Goal: Check status

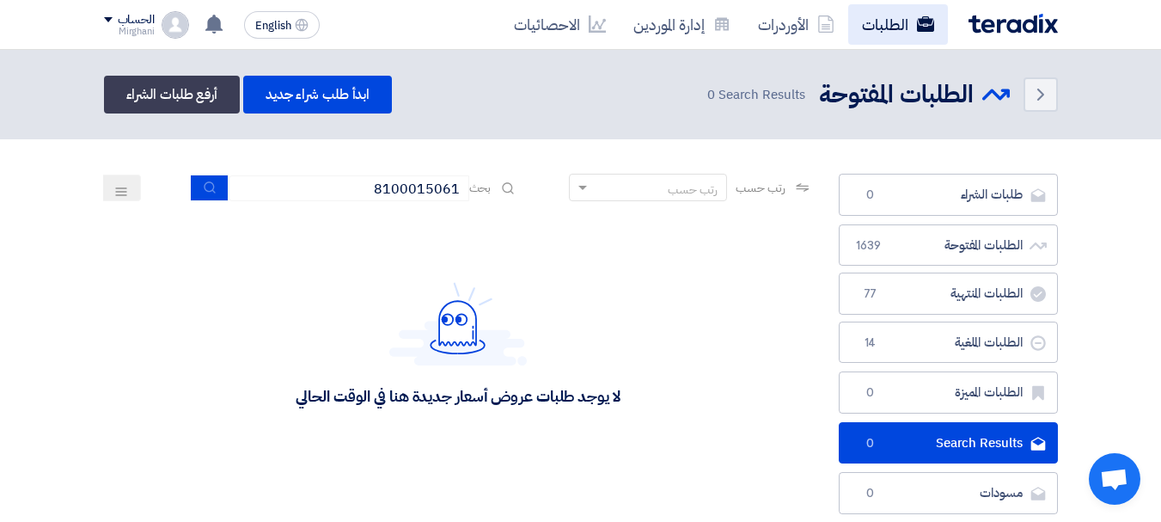
click at [872, 16] on link "الطلبات" at bounding box center [898, 24] width 100 height 40
click at [872, 15] on link "الطلبات" at bounding box center [898, 24] width 100 height 40
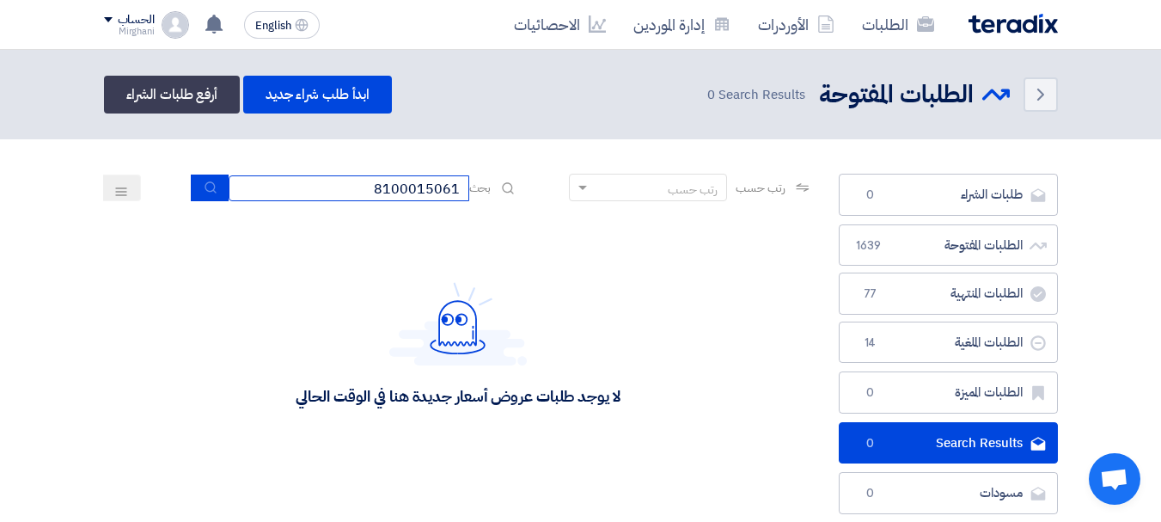
drag, startPoint x: 356, startPoint y: 192, endPoint x: 522, endPoint y: 181, distance: 167.0
click at [522, 181] on div "رتب حسب رتب حسب بحث 8100015061" at bounding box center [458, 194] width 709 height 41
click at [433, 189] on input at bounding box center [349, 188] width 241 height 26
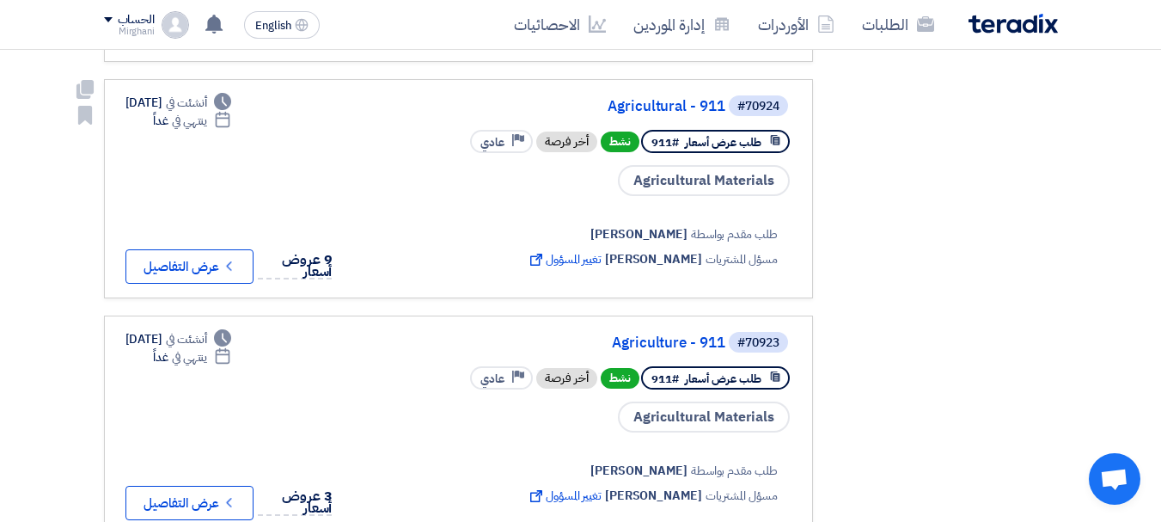
scroll to position [2148, 0]
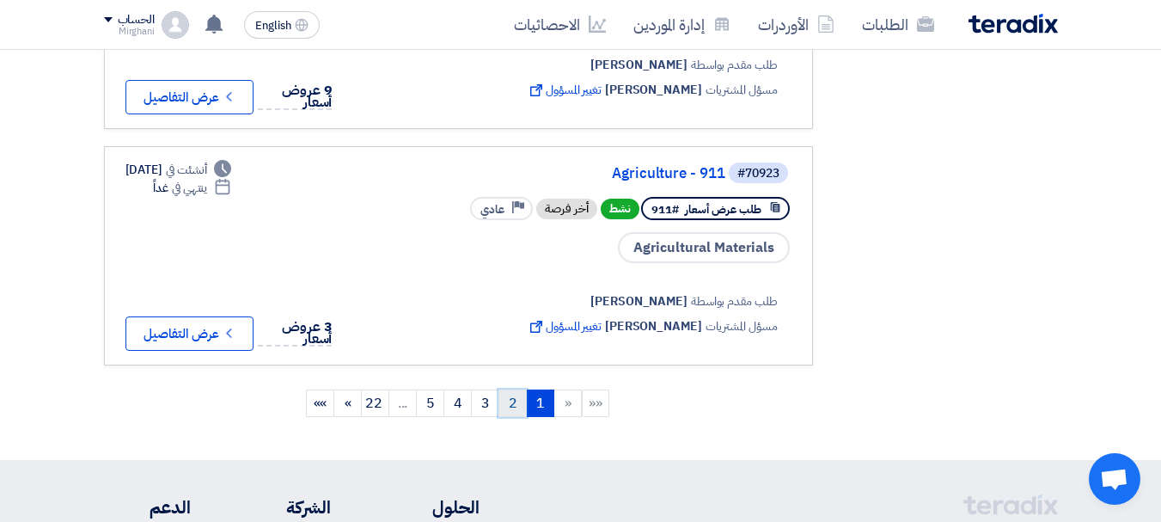
click at [509, 389] on link "2" at bounding box center [512, 402] width 28 height 27
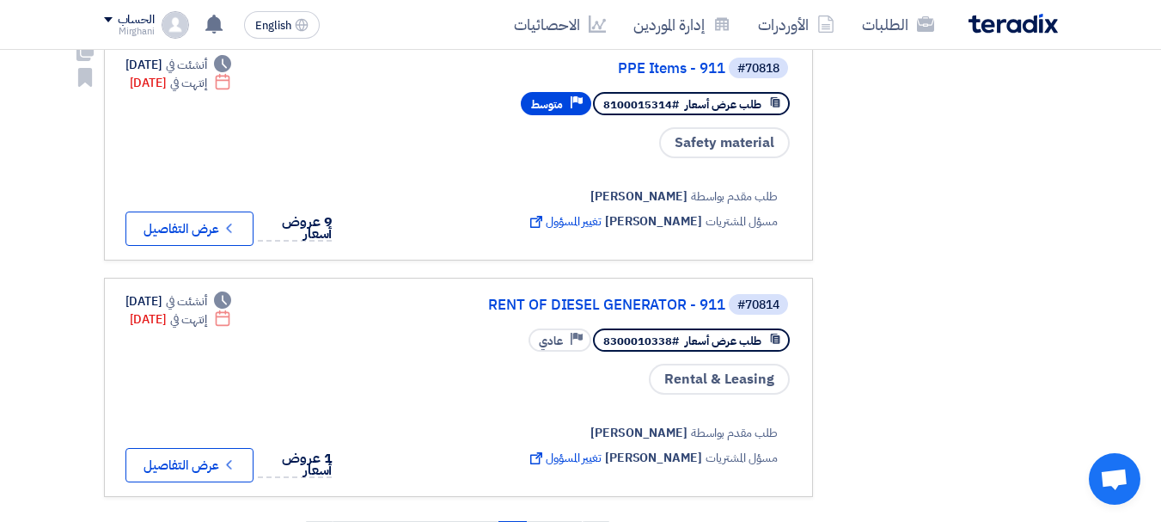
scroll to position [2234, 0]
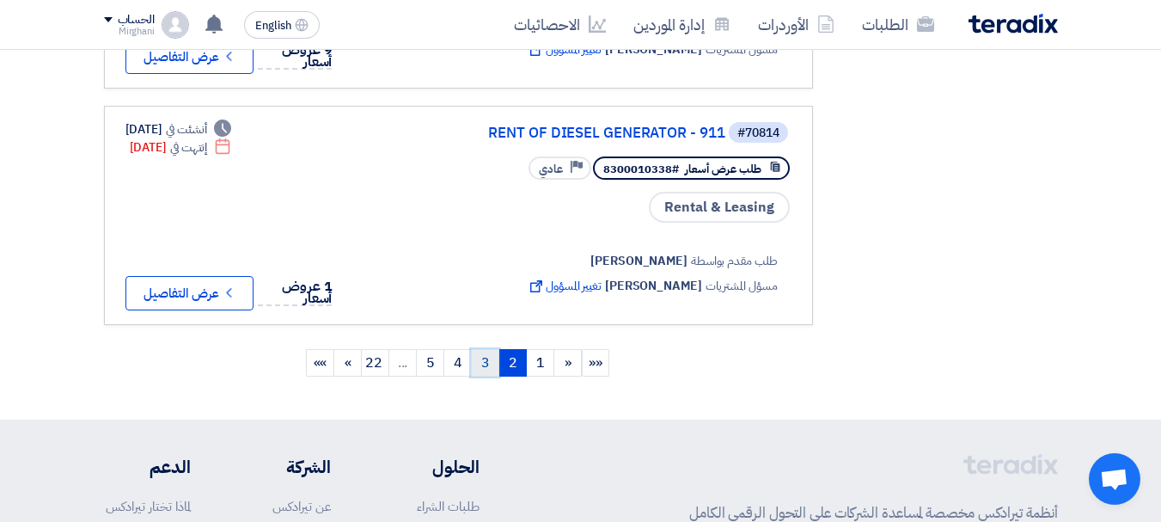
click at [483, 349] on link "3" at bounding box center [485, 362] width 28 height 27
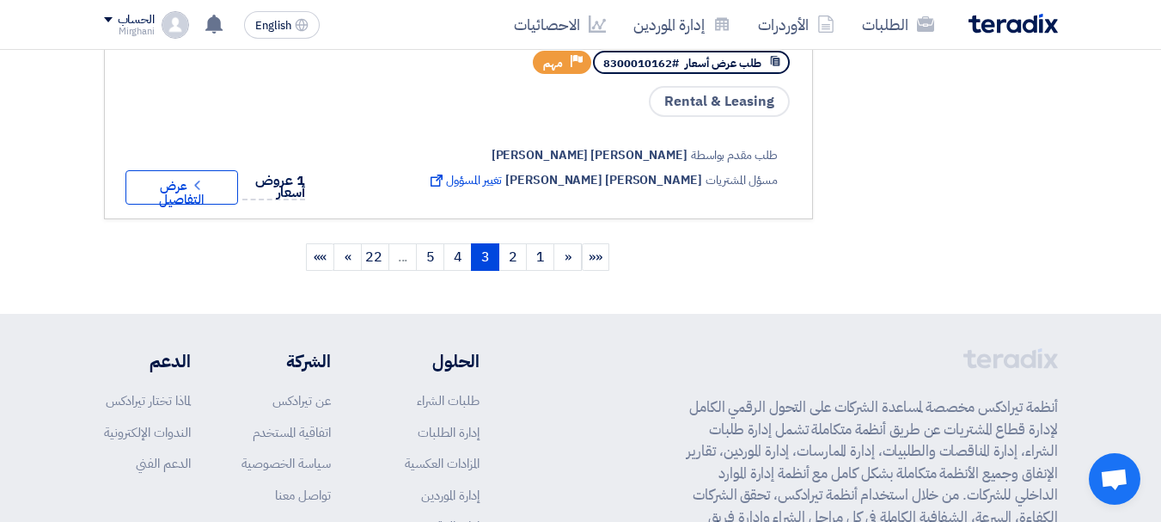
scroll to position [2406, 0]
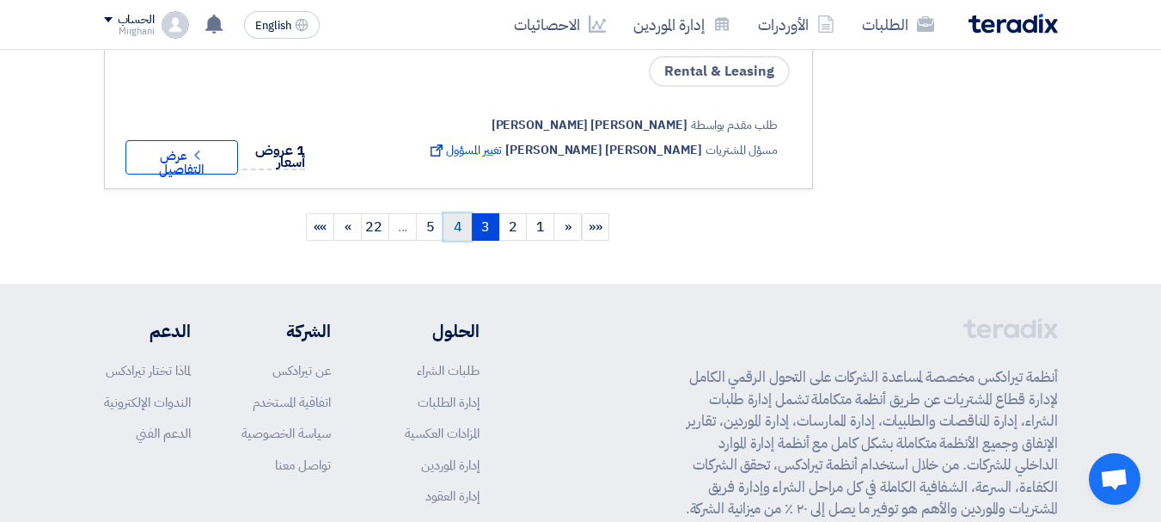
click at [461, 213] on link "4" at bounding box center [457, 226] width 28 height 27
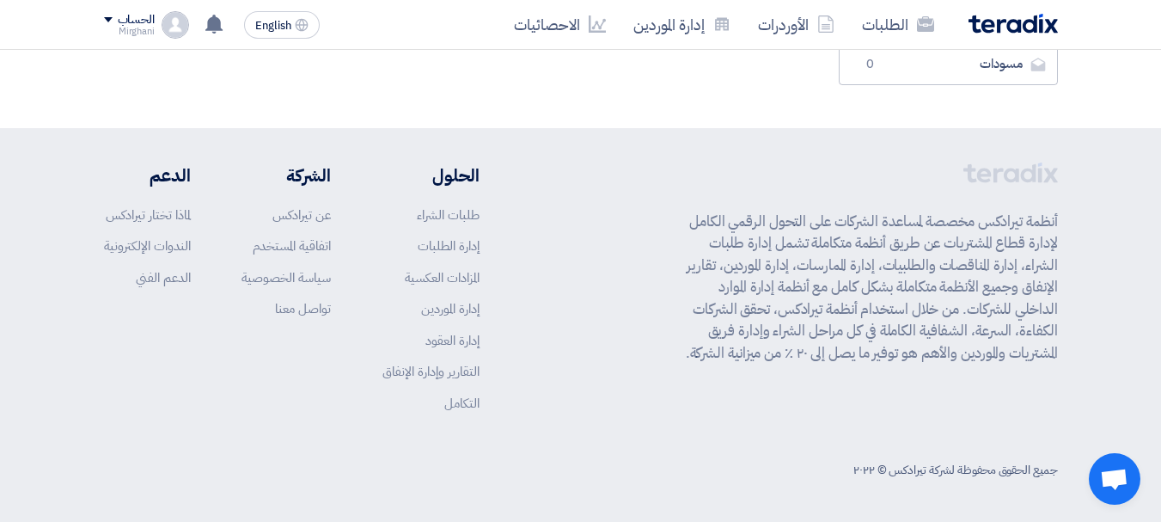
scroll to position [0, 0]
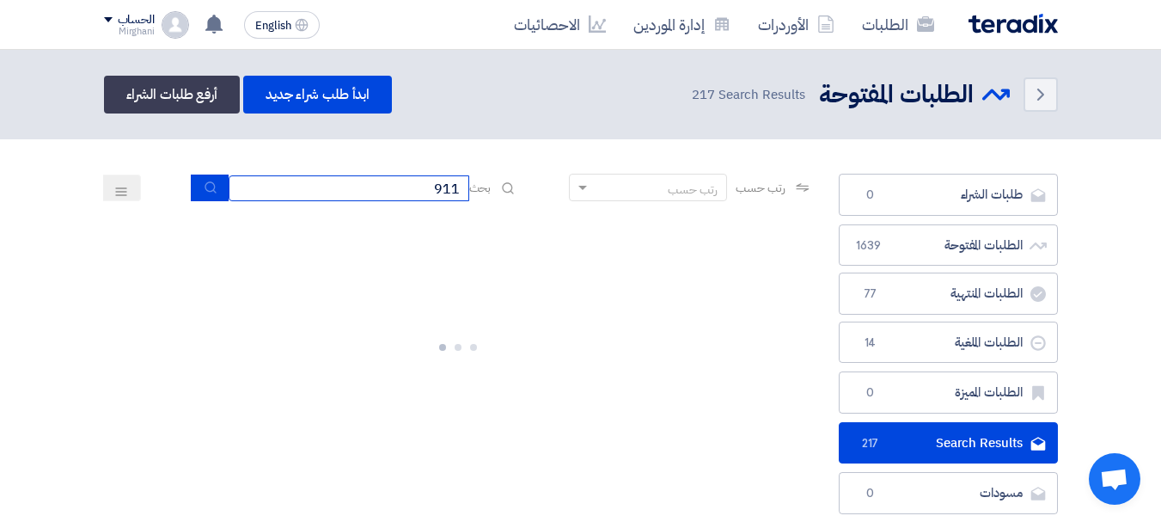
drag, startPoint x: 401, startPoint y: 184, endPoint x: 498, endPoint y: 186, distance: 97.1
click at [492, 186] on div "بحث 911" at bounding box center [355, 187] width 327 height 27
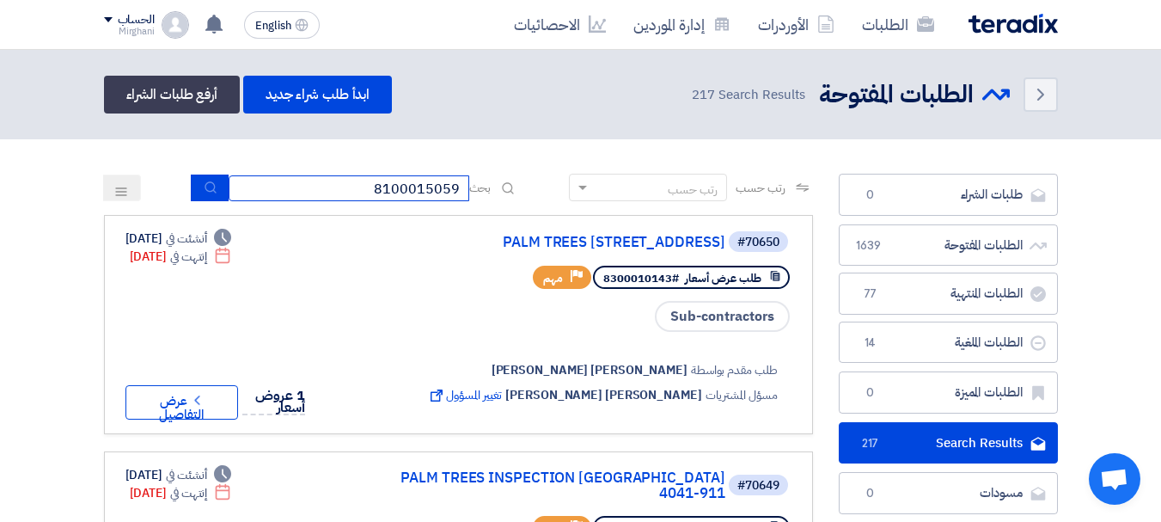
type input "8100015059"
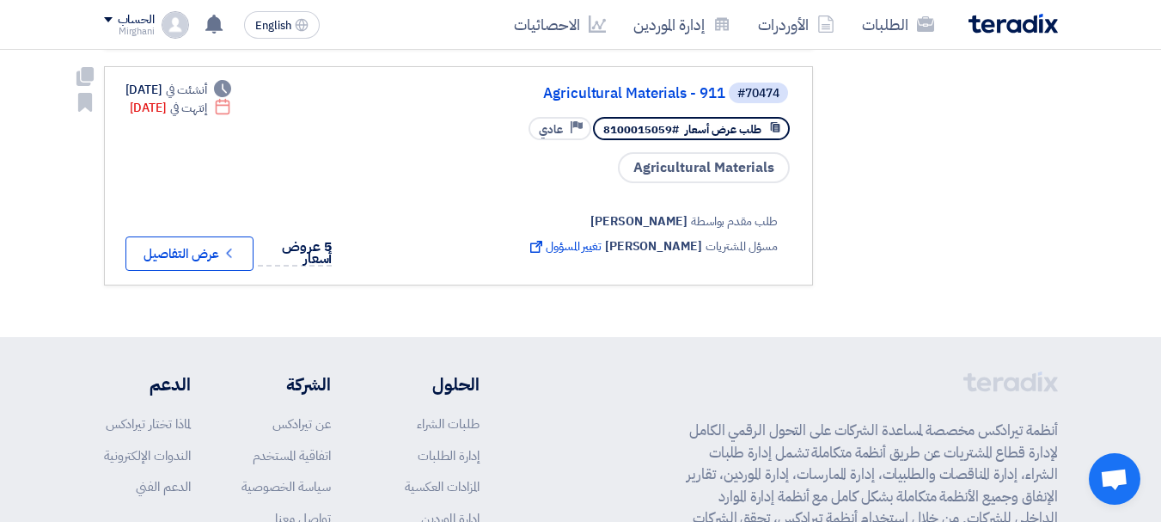
scroll to position [516, 0]
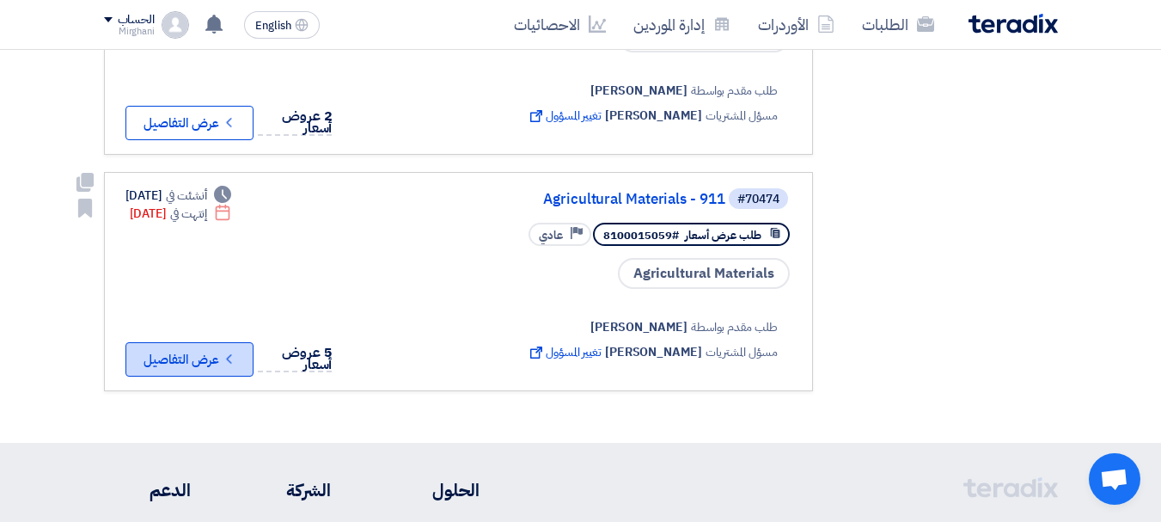
click at [195, 354] on button "Check details عرض التفاصيل" at bounding box center [189, 359] width 128 height 34
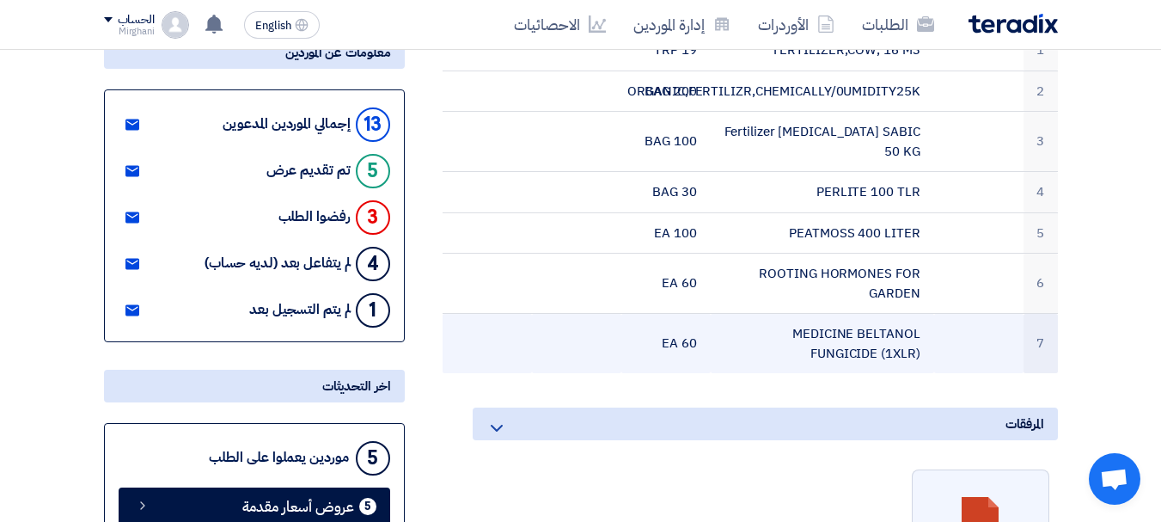
scroll to position [258, 0]
